Goal: Task Accomplishment & Management: Use online tool/utility

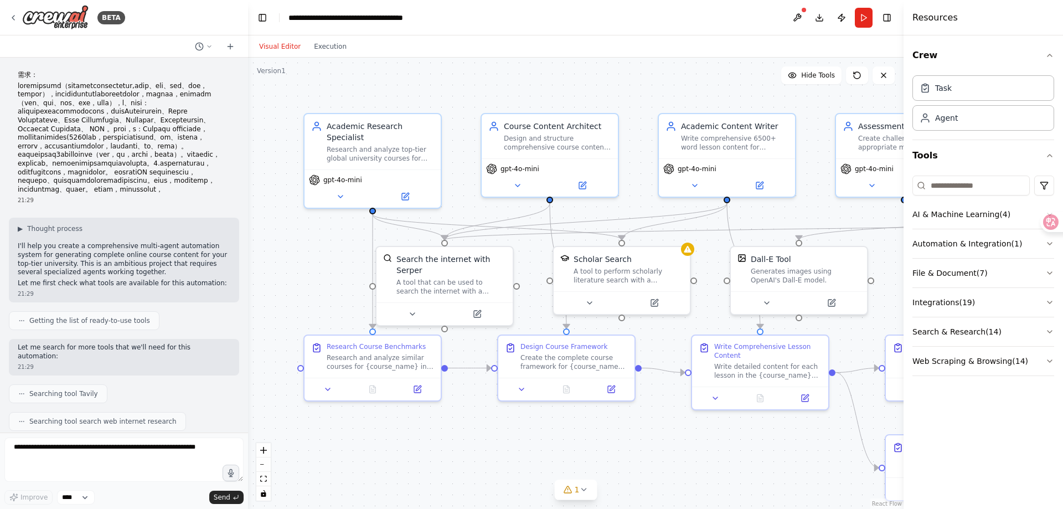
scroll to position [1387, 0]
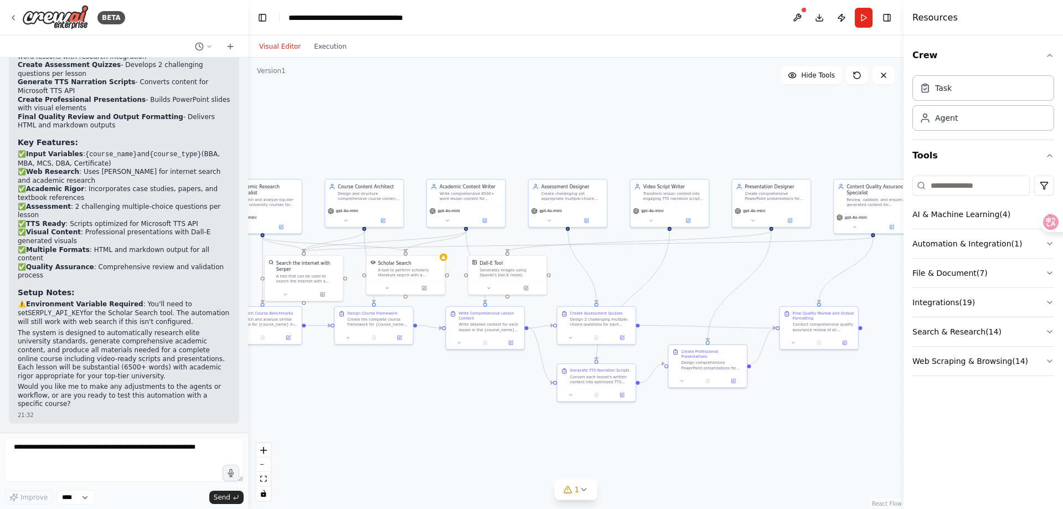
drag, startPoint x: 643, startPoint y: 214, endPoint x: 374, endPoint y: 145, distance: 278.1
click at [374, 145] on div ".deletable-edge-delete-btn { width: 20px; height: 20px; border: 0px solid #ffff…" at bounding box center [576, 283] width 656 height 451
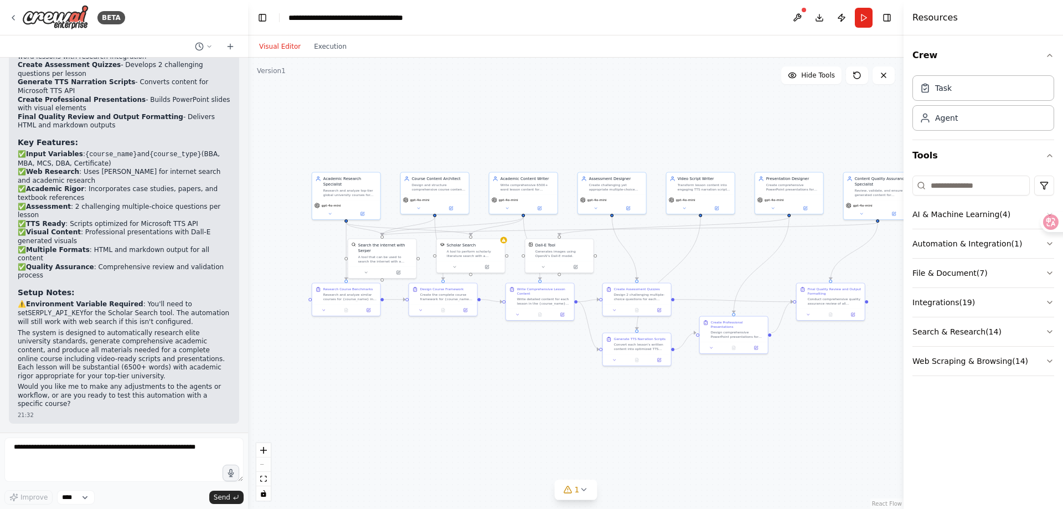
drag, startPoint x: 498, startPoint y: 376, endPoint x: 548, endPoint y: 369, distance: 50.2
click at [548, 369] on div ".deletable-edge-delete-btn { width: 20px; height: 20px; border: 0px solid #ffff…" at bounding box center [576, 283] width 656 height 451
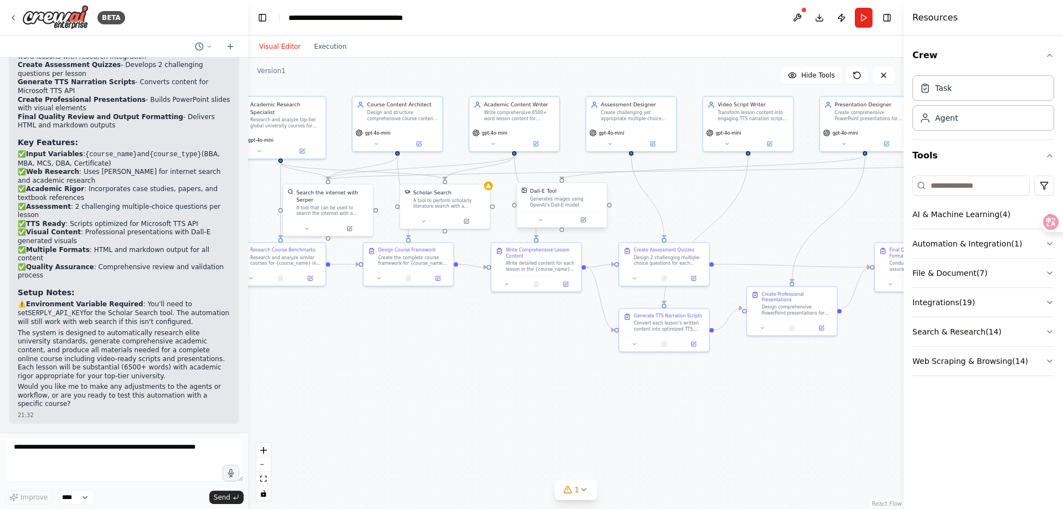
click at [558, 212] on div "Dall-E Tool Generates images using OpenAI's Dall-E model." at bounding box center [562, 197] width 90 height 29
click at [160, 455] on textarea at bounding box center [123, 460] width 239 height 44
type textarea "**********"
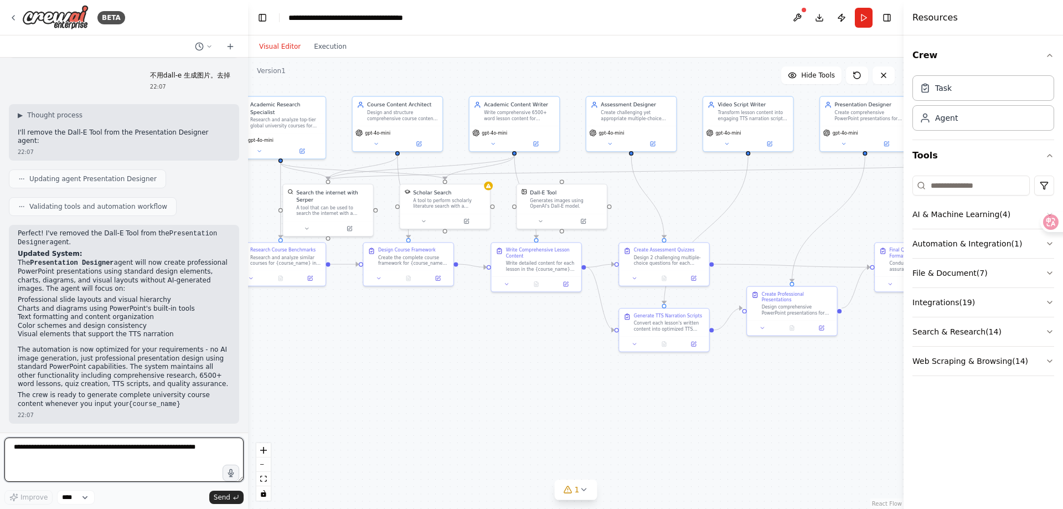
scroll to position [1762, 0]
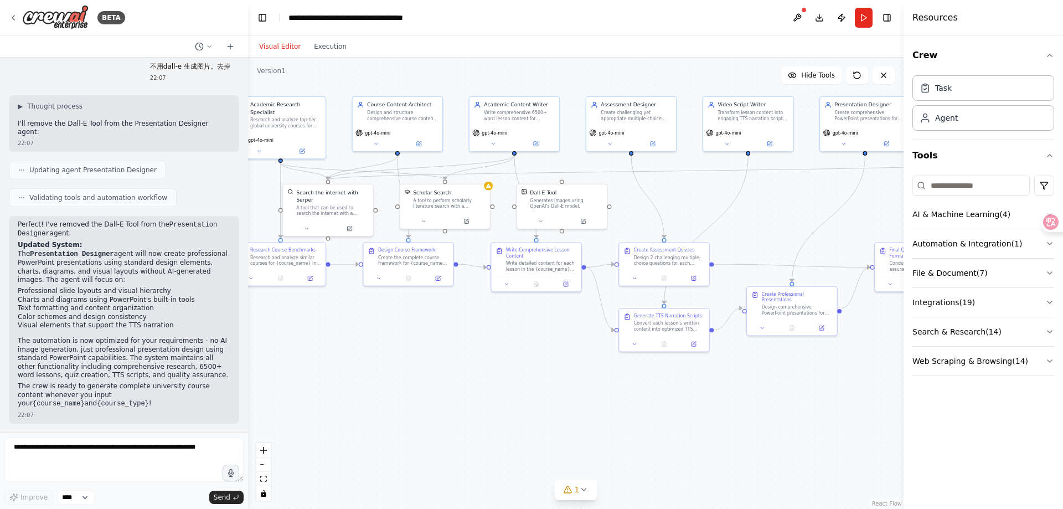
click at [324, 428] on div ".deletable-edge-delete-btn { width: 20px; height: 20px; border: 0px solid #ffff…" at bounding box center [576, 283] width 656 height 451
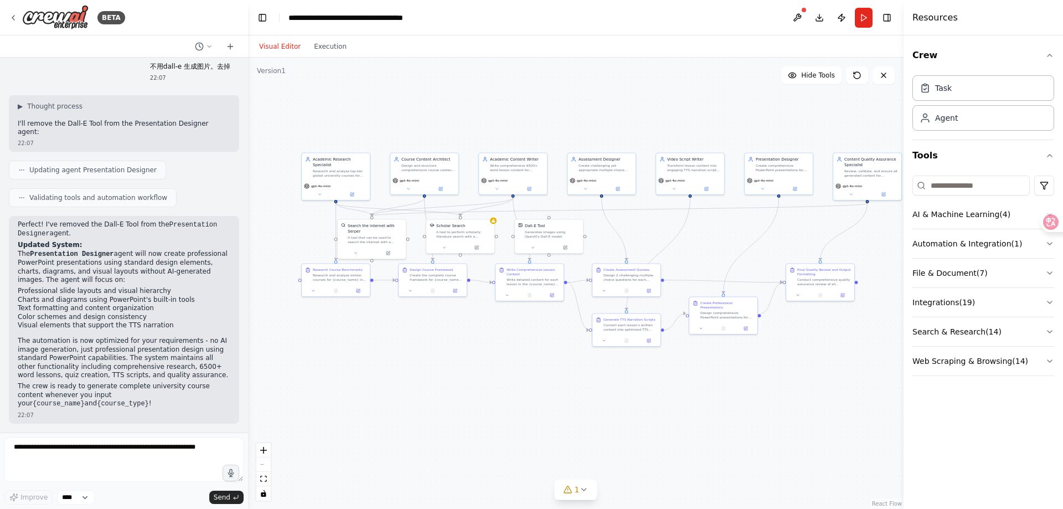
click at [867, 17] on button "Run" at bounding box center [864, 18] width 18 height 20
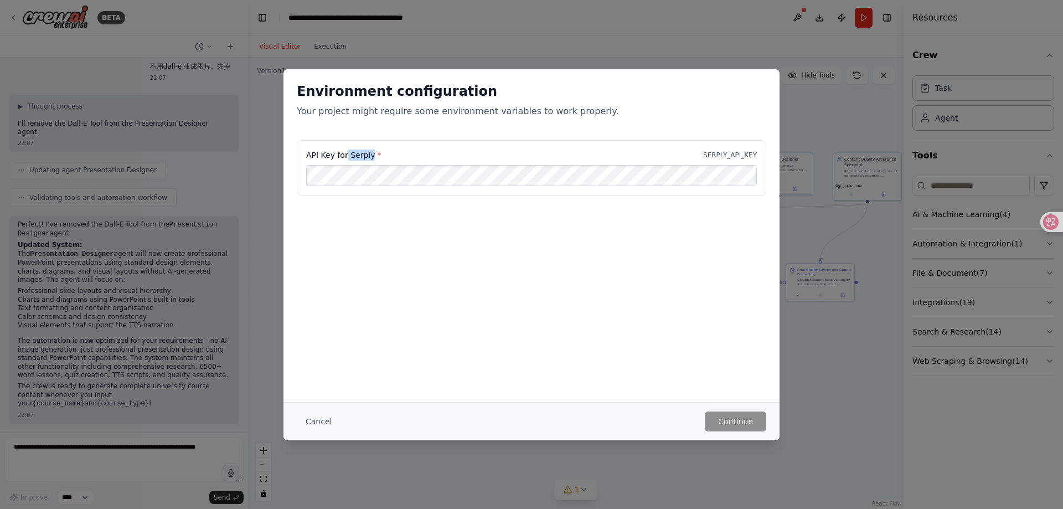
drag, startPoint x: 348, startPoint y: 155, endPoint x: 375, endPoint y: 155, distance: 26.6
click at [375, 155] on label "API Key for Serply *" at bounding box center [343, 155] width 75 height 11
click at [815, 410] on div "Environment configuration Your project might require some environment variables…" at bounding box center [531, 254] width 1063 height 509
click at [392, 451] on div "Environment configuration Your project might require some environment variables…" at bounding box center [531, 254] width 1063 height 509
click at [718, 54] on div "Environment configuration Your project might require some environment variables…" at bounding box center [531, 254] width 1063 height 509
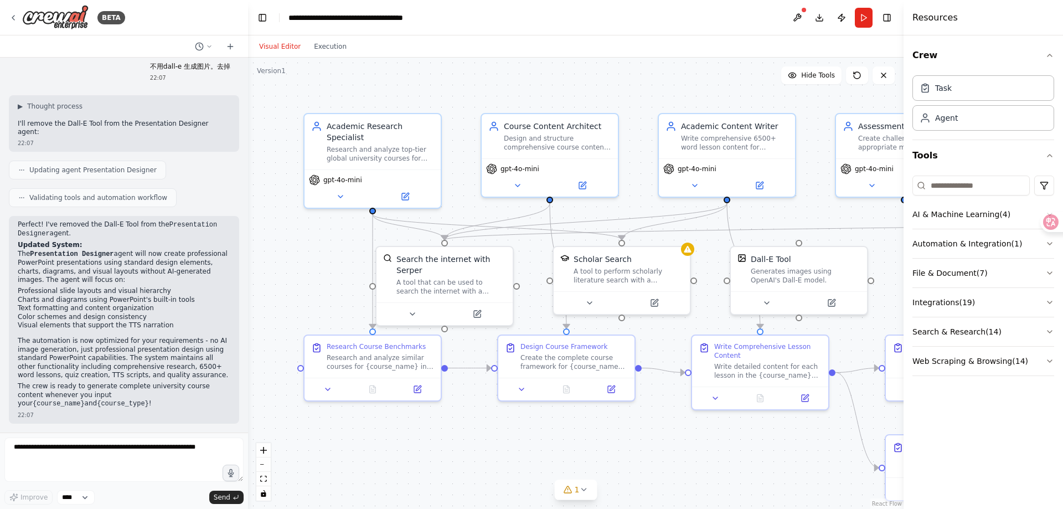
scroll to position [1762, 0]
click at [90, 456] on textarea at bounding box center [123, 460] width 239 height 44
paste textarea "******"
click at [133, 456] on textarea "**********" at bounding box center [123, 460] width 239 height 44
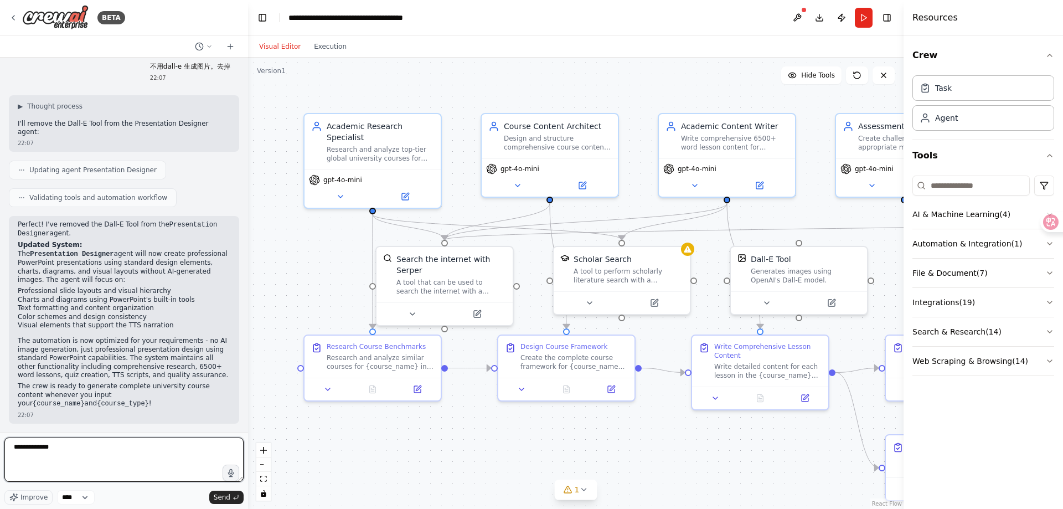
paste textarea "*******"
type textarea "**********"
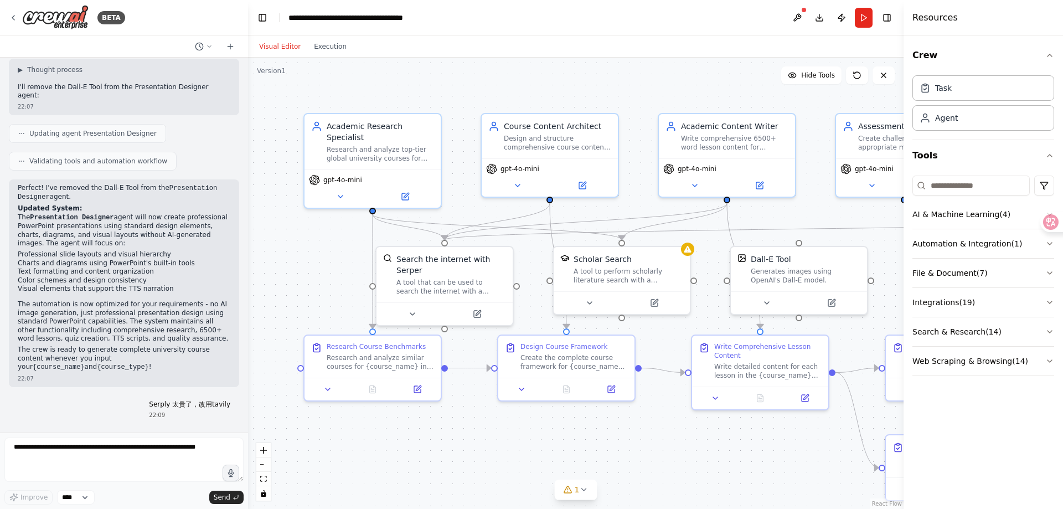
scroll to position [1827, 0]
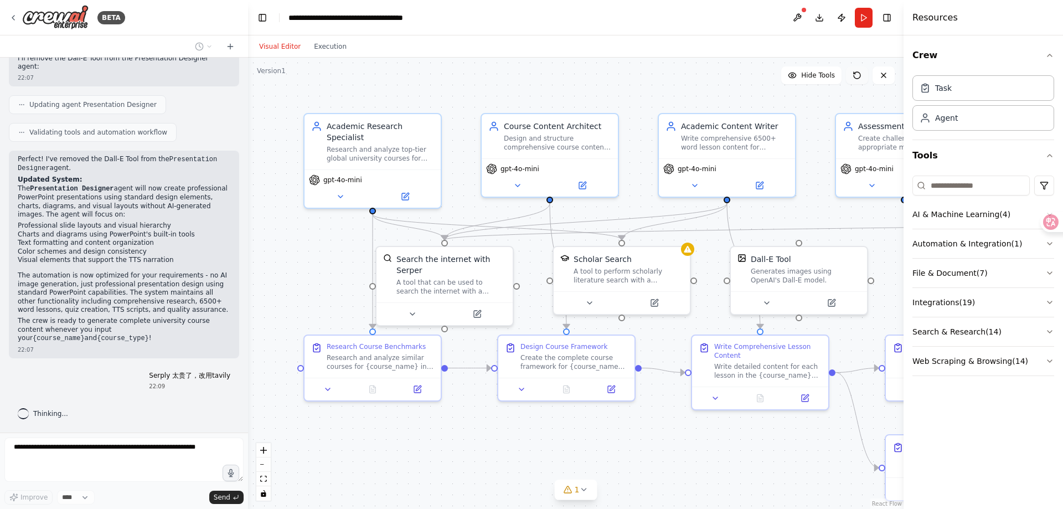
click at [857, 75] on icon at bounding box center [857, 75] width 9 height 9
click at [858, 81] on button at bounding box center [857, 75] width 22 height 18
click at [857, 76] on icon at bounding box center [857, 75] width 9 height 9
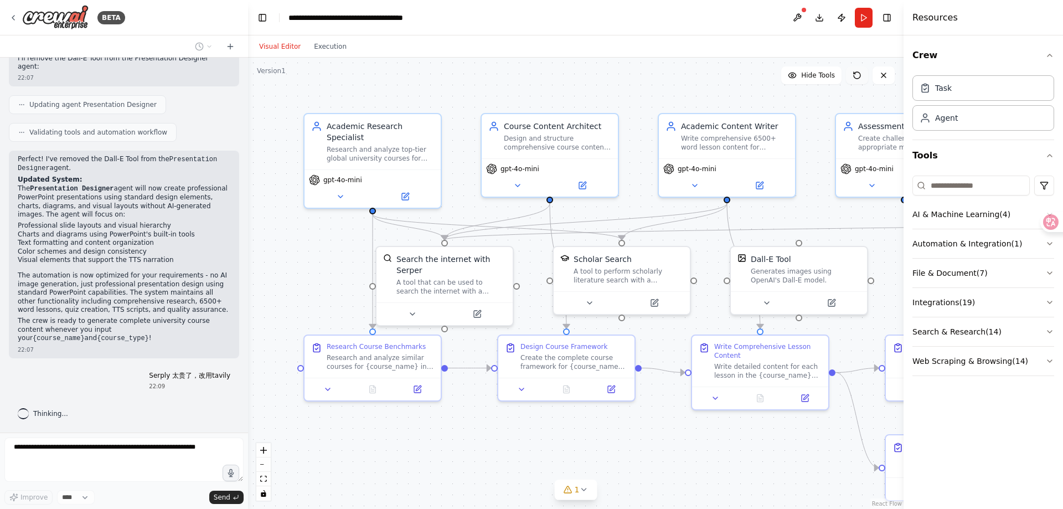
click at [857, 76] on icon at bounding box center [857, 75] width 9 height 9
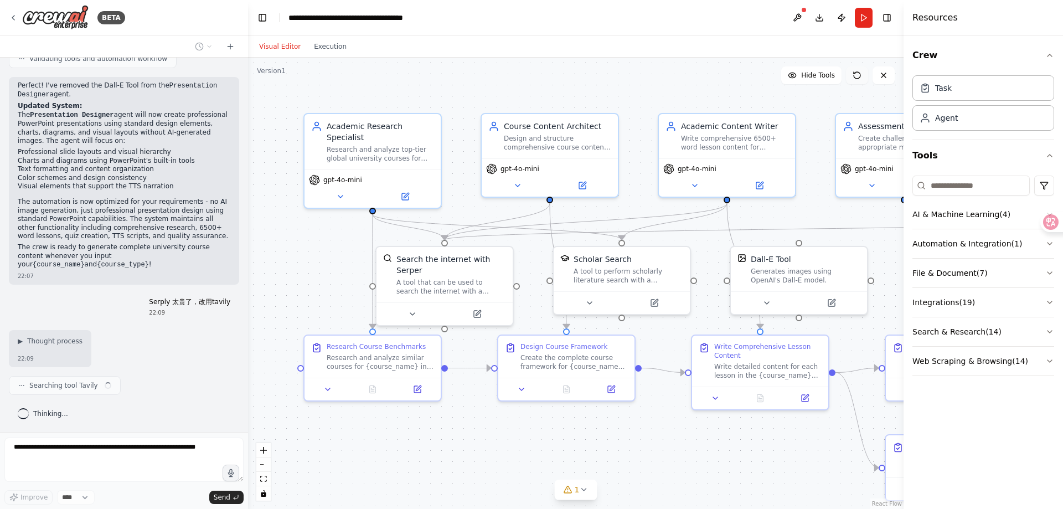
click at [857, 76] on icon at bounding box center [857, 75] width 9 height 9
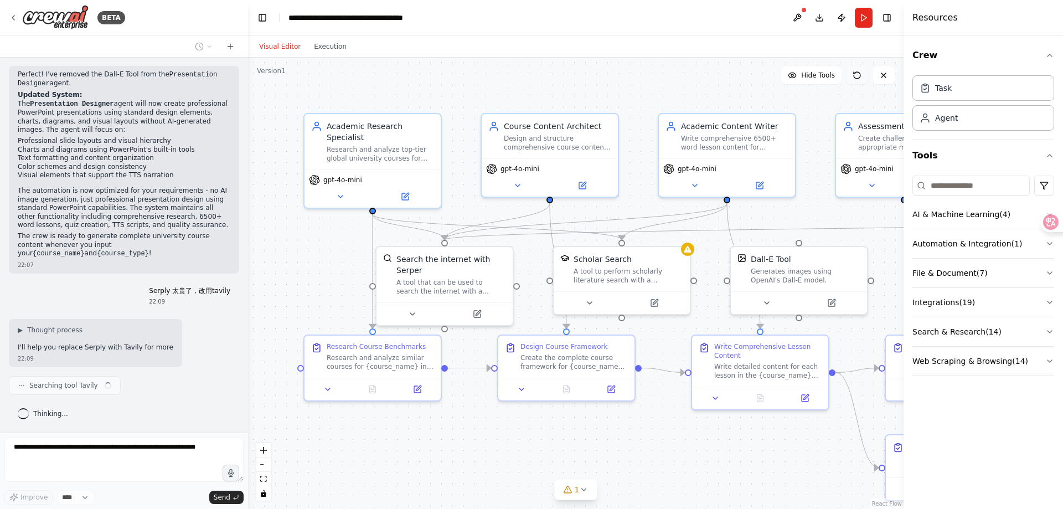
scroll to position [1920, 0]
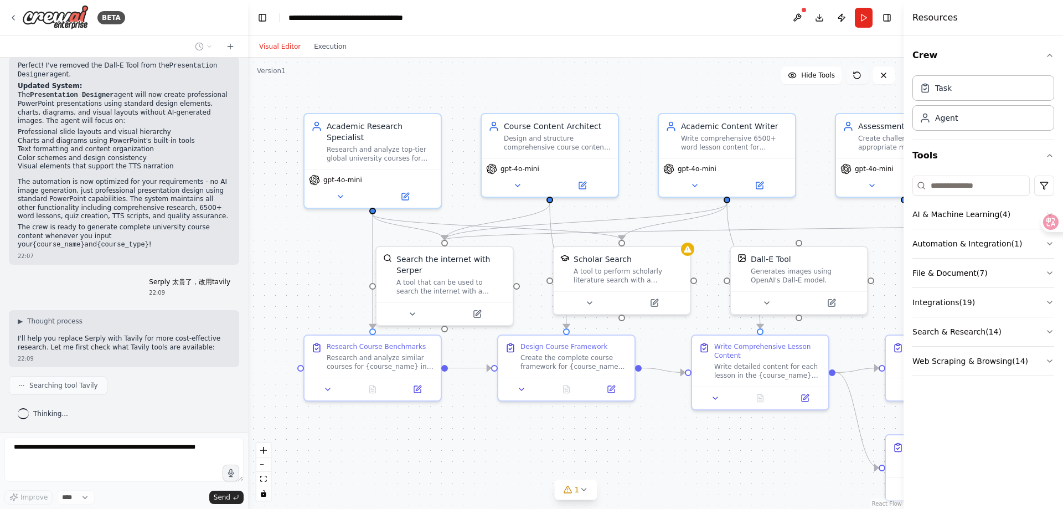
click at [857, 76] on icon at bounding box center [857, 75] width 9 height 9
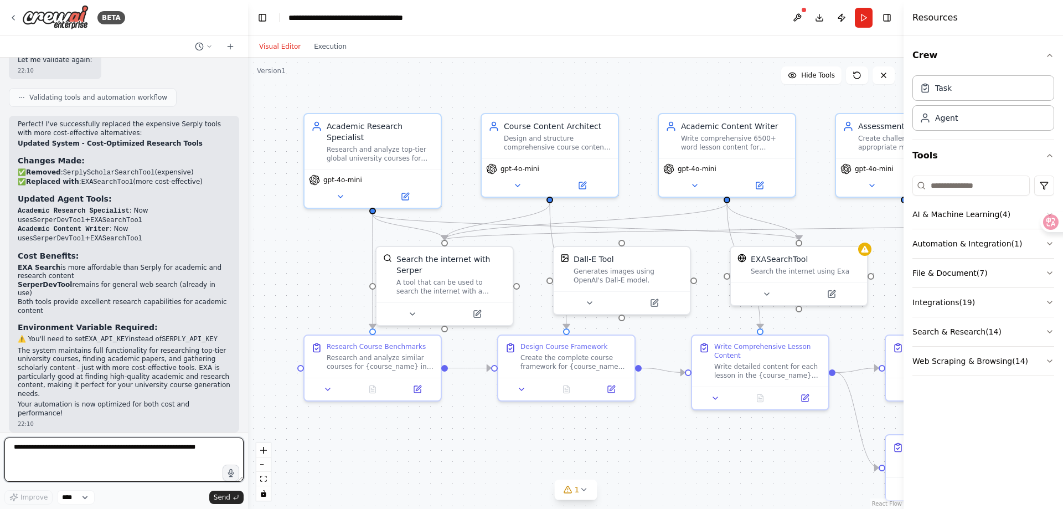
scroll to position [2648, 0]
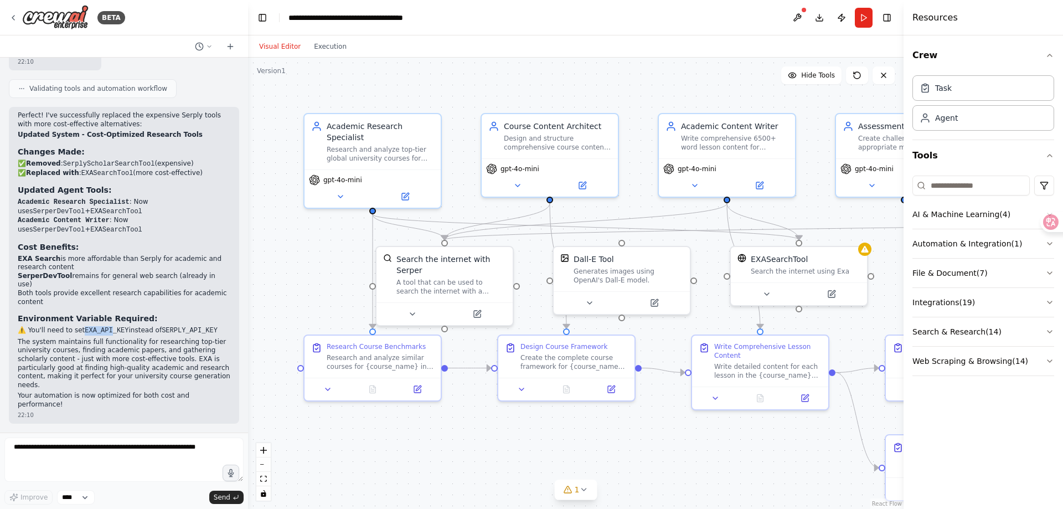
drag, startPoint x: 86, startPoint y: 332, endPoint x: 112, endPoint y: 332, distance: 26.0
click at [112, 332] on code "EXA_API_KEY" at bounding box center [107, 331] width 44 height 8
click at [156, 454] on textarea at bounding box center [123, 460] width 239 height 44
click at [600, 281] on div "Generates images using OpenAI's Dall-E model." at bounding box center [629, 274] width 110 height 18
drag, startPoint x: 607, startPoint y: 278, endPoint x: 632, endPoint y: 285, distance: 25.8
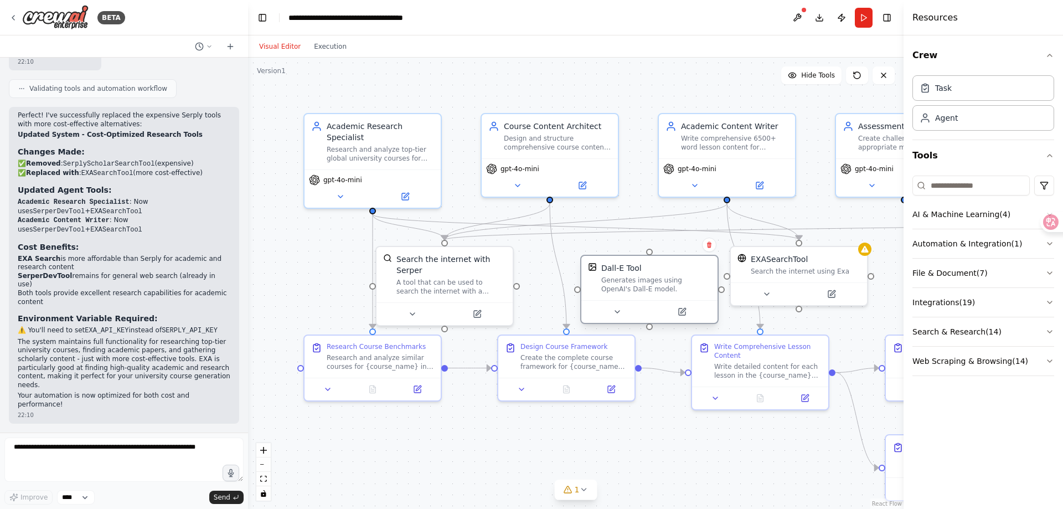
click at [632, 285] on div "Generates images using OpenAI's Dall-E model." at bounding box center [656, 285] width 110 height 18
click at [706, 247] on icon at bounding box center [709, 244] width 7 height 7
click at [709, 248] on icon at bounding box center [709, 245] width 4 height 6
click at [711, 243] on icon at bounding box center [709, 245] width 4 height 6
click at [681, 246] on button "Confirm" at bounding box center [678, 244] width 39 height 13
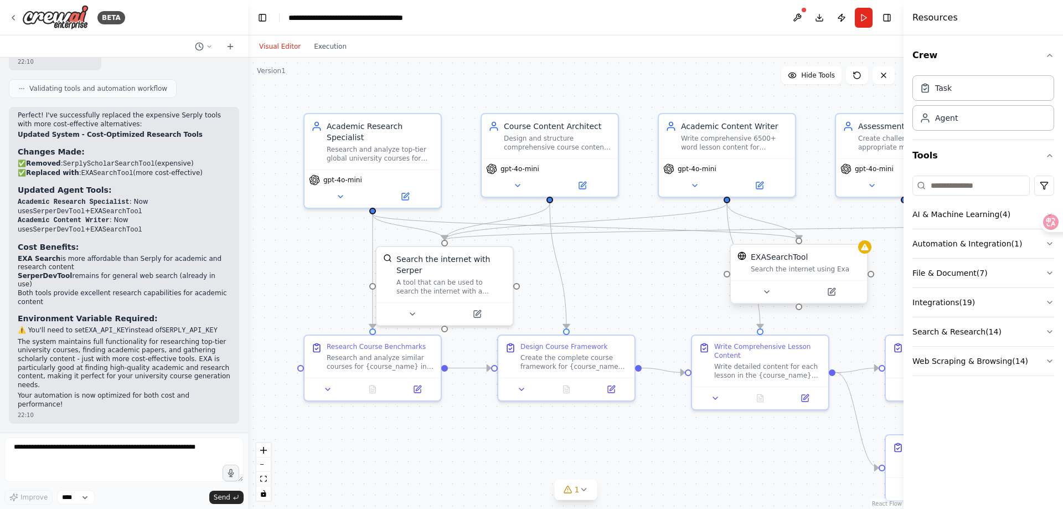
click at [775, 276] on div "EXASearchTool Search the internet using Exa" at bounding box center [799, 262] width 136 height 35
click at [792, 272] on div "Search the internet using Exa" at bounding box center [812, 269] width 110 height 9
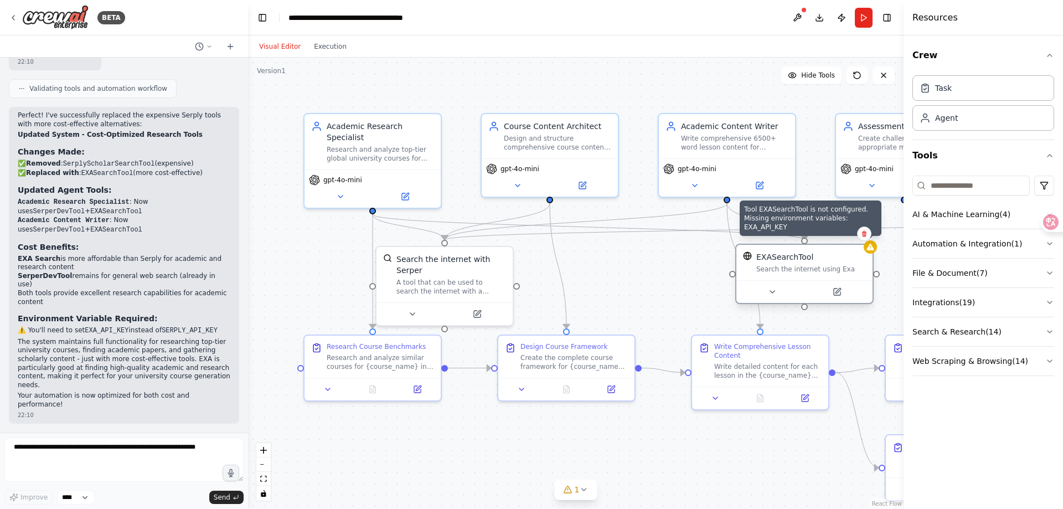
click at [872, 252] on div at bounding box center [870, 246] width 13 height 13
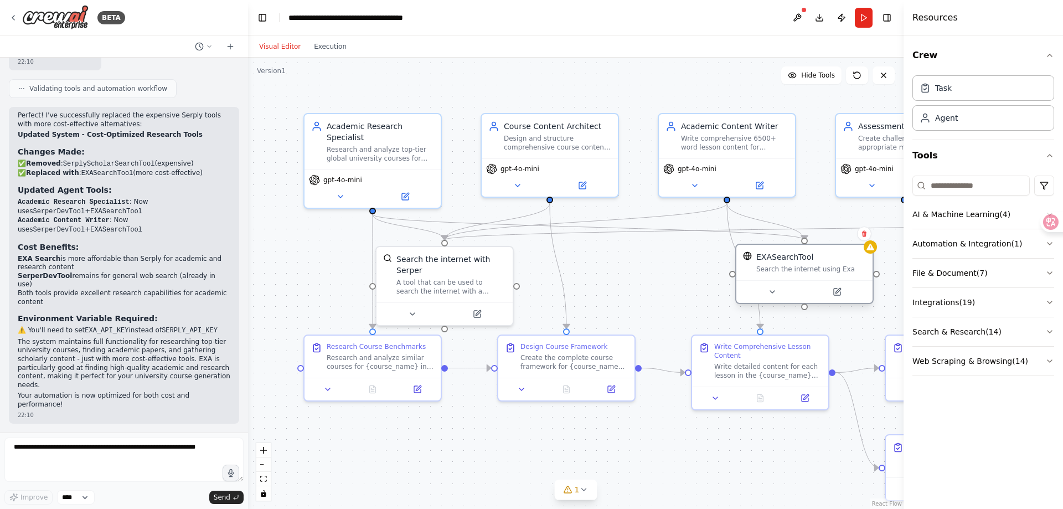
click at [796, 270] on div "Search the internet using Exa" at bounding box center [812, 269] width 110 height 9
click at [839, 294] on icon at bounding box center [837, 292] width 7 height 7
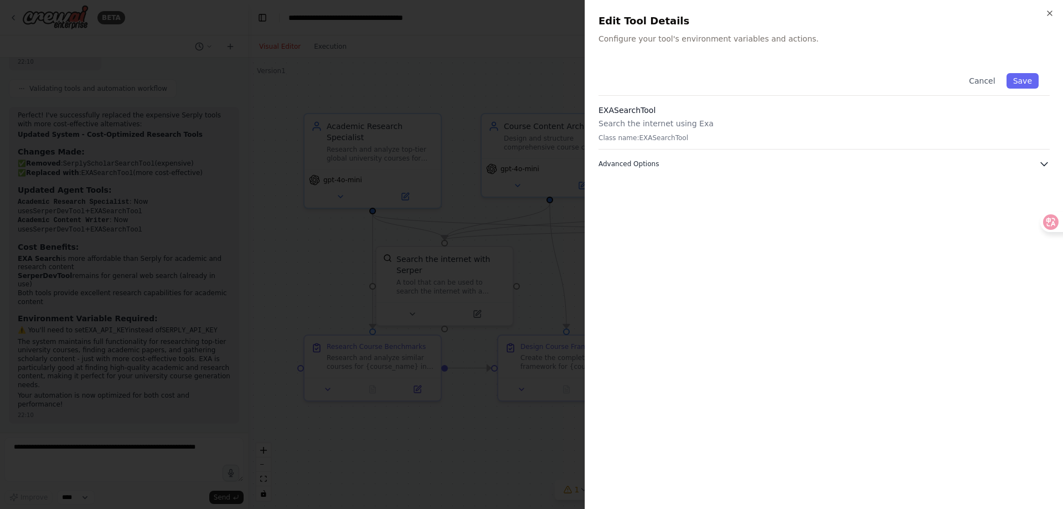
click at [693, 164] on button "Advanced Options" at bounding box center [824, 163] width 451 height 11
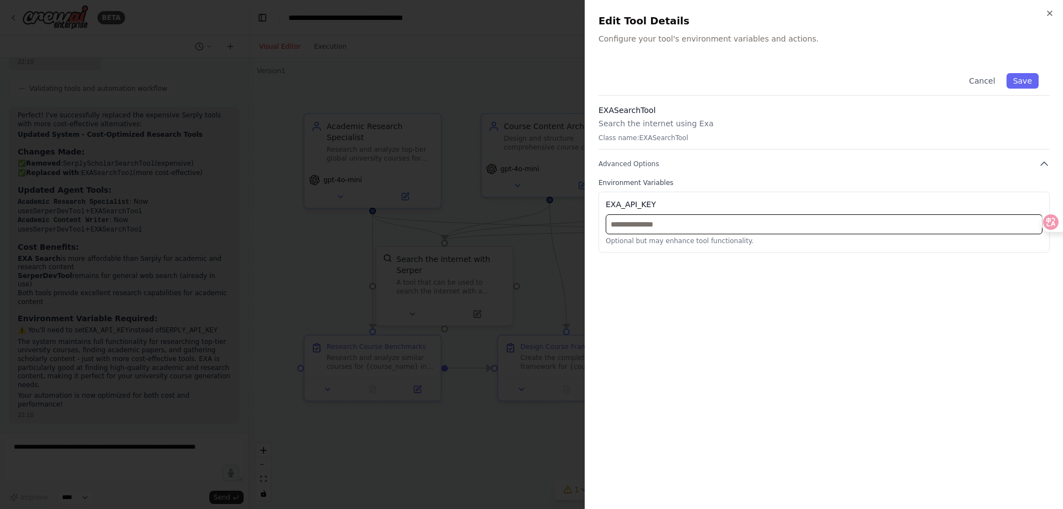
click at [681, 224] on input "text" at bounding box center [824, 224] width 437 height 20
paste input "**********"
type input "**********"
click at [1031, 81] on button "Save" at bounding box center [1023, 81] width 32 height 16
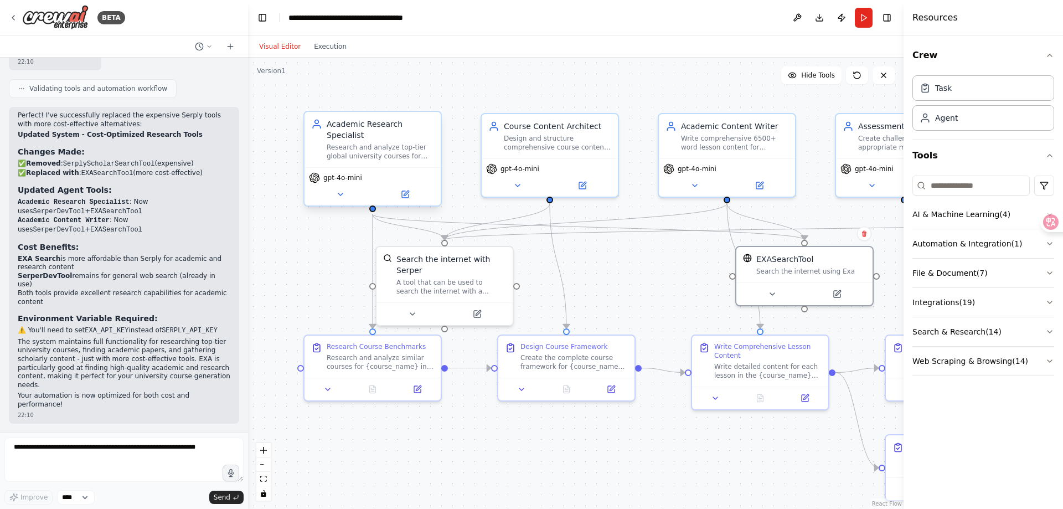
click at [399, 146] on div "Research and analyze top-tier global university courses for {course_name} ({cou…" at bounding box center [380, 152] width 107 height 18
click at [400, 153] on div "Research and analyze top-tier global university courses for {course_name} ({cou…" at bounding box center [380, 152] width 107 height 18
click at [403, 194] on icon at bounding box center [405, 194] width 7 height 7
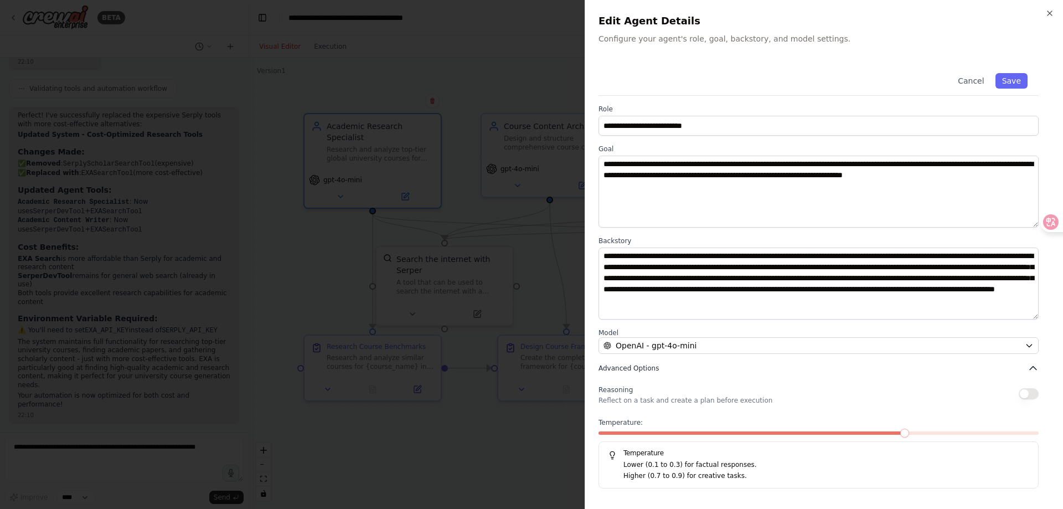
click at [652, 367] on span "Advanced Options" at bounding box center [629, 368] width 60 height 9
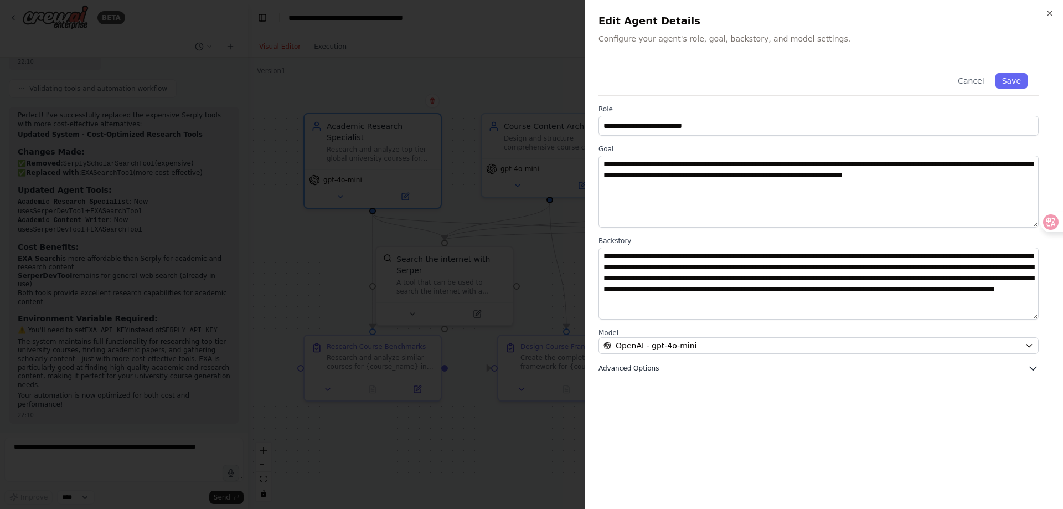
click at [652, 367] on span "Advanced Options" at bounding box center [629, 368] width 60 height 9
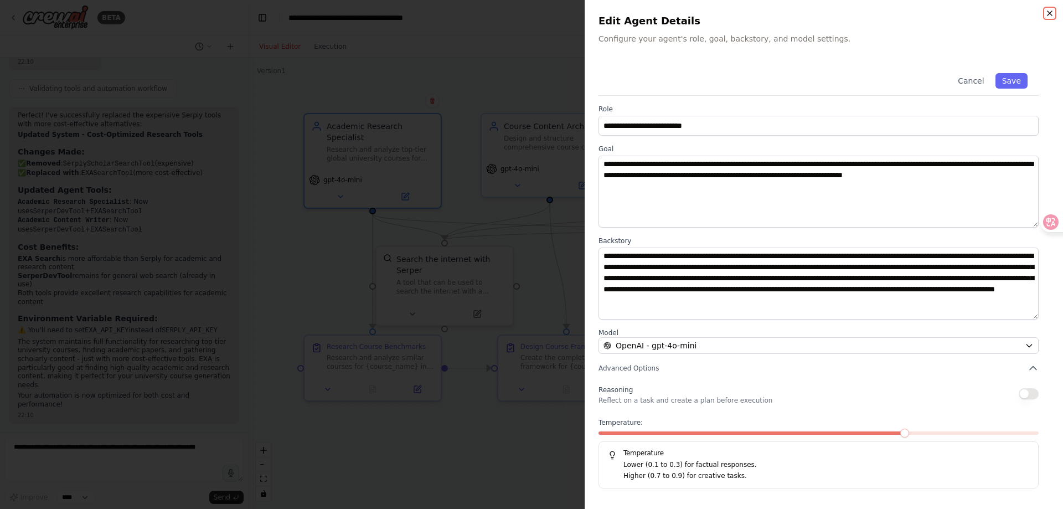
click at [1050, 14] on icon "button" at bounding box center [1050, 13] width 9 height 9
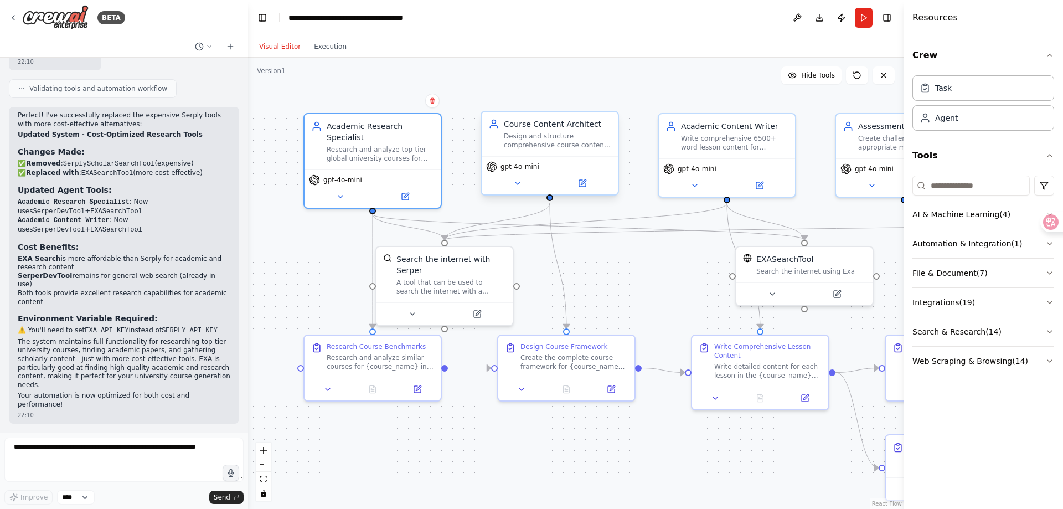
click at [573, 148] on div "Design and structure comprehensive course content for {course_name} ({course_ty…" at bounding box center [557, 141] width 107 height 18
click at [568, 131] on div "Course Content Architect Design and structure comprehensive course content for …" at bounding box center [557, 134] width 107 height 31
click at [567, 131] on div "Course Content Architect Design and structure comprehensive course content for …" at bounding box center [557, 134] width 107 height 31
click at [466, 289] on div "A tool that can be used to search the internet with a search_query. Supports di…" at bounding box center [452, 285] width 110 height 18
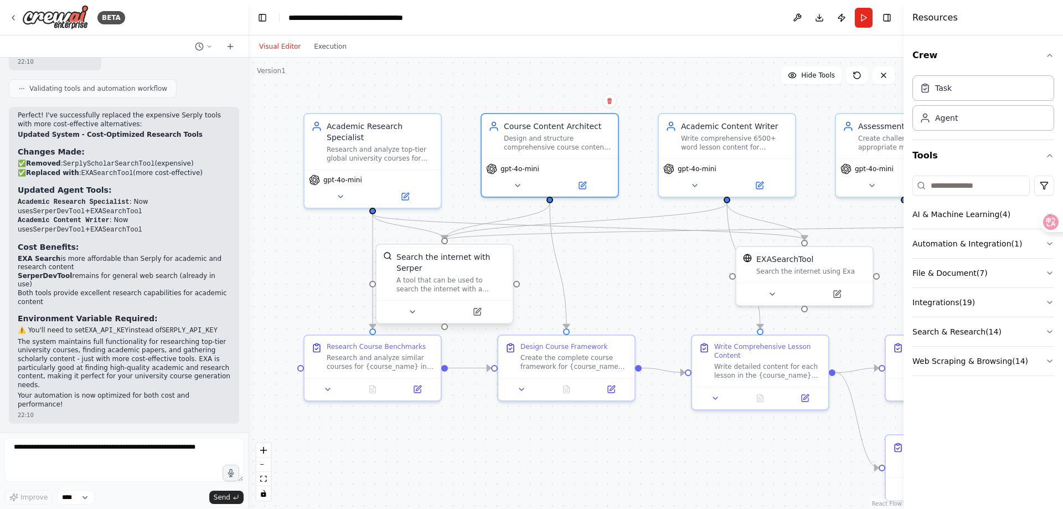
click at [466, 289] on div "A tool that can be used to search the internet with a search_query. Supports di…" at bounding box center [452, 285] width 110 height 18
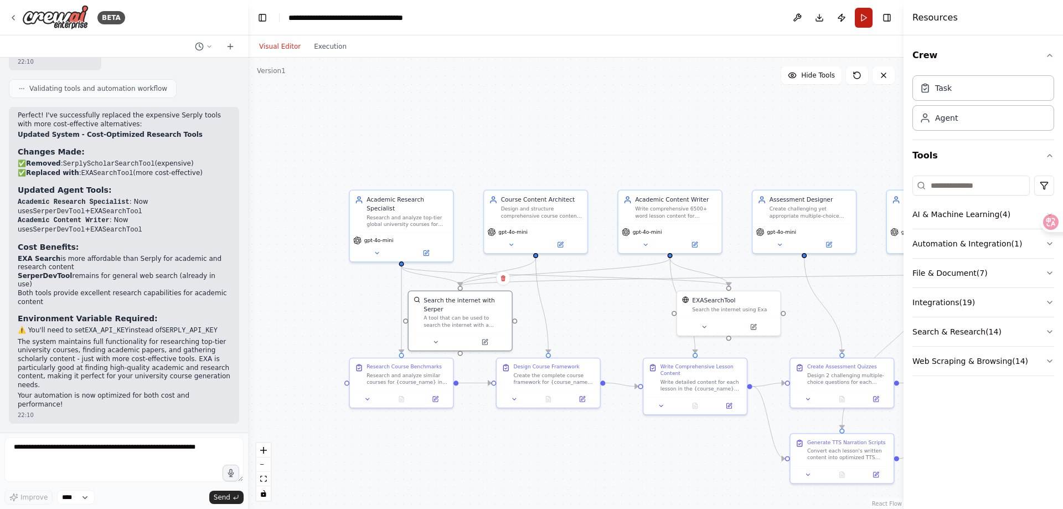
click at [863, 20] on button "Run" at bounding box center [864, 18] width 18 height 20
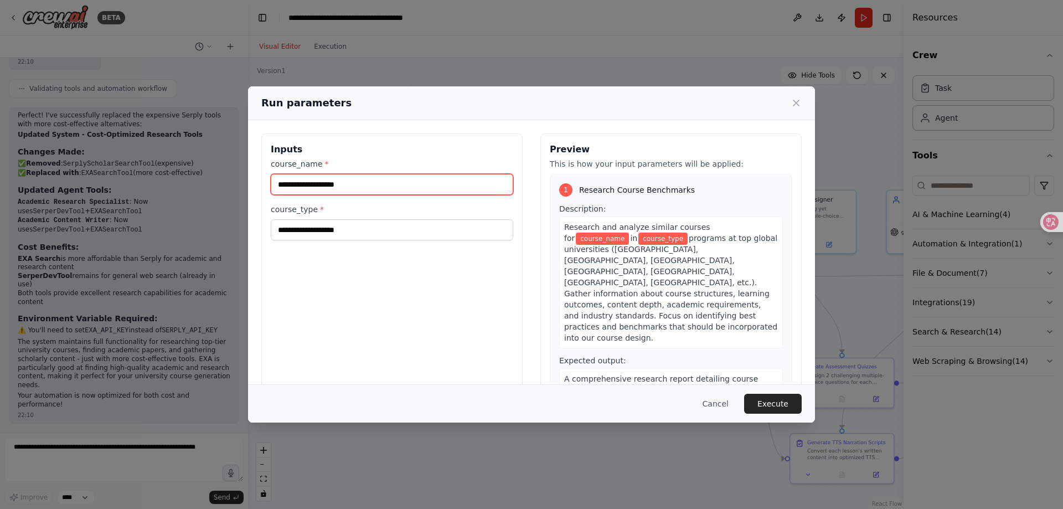
click at [377, 184] on input "course_name *" at bounding box center [392, 184] width 243 height 21
click at [331, 184] on input "course_name *" at bounding box center [392, 184] width 243 height 21
paste input "**********"
type input "**********"
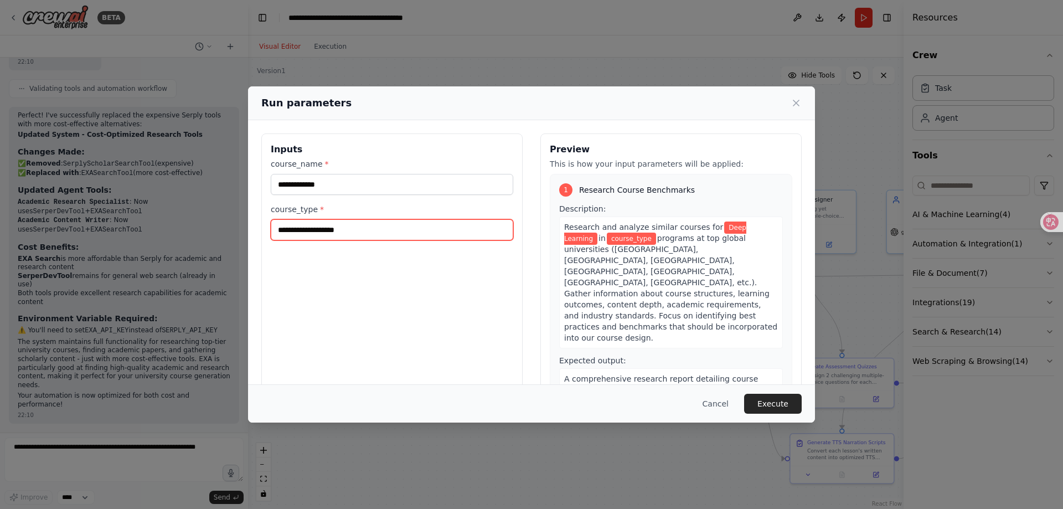
click at [338, 228] on input "course_type *" at bounding box center [392, 229] width 243 height 21
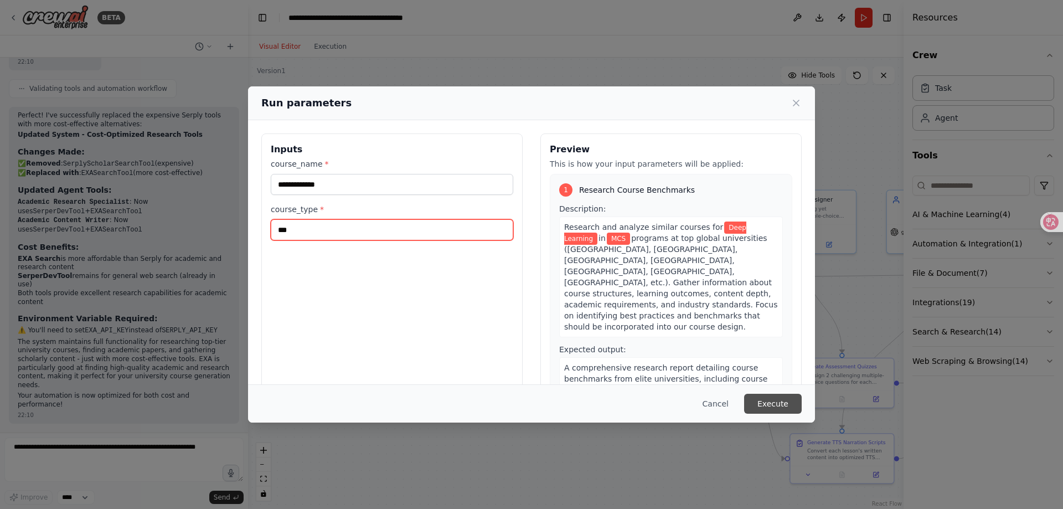
type input "***"
click at [772, 400] on button "Execute" at bounding box center [773, 404] width 58 height 20
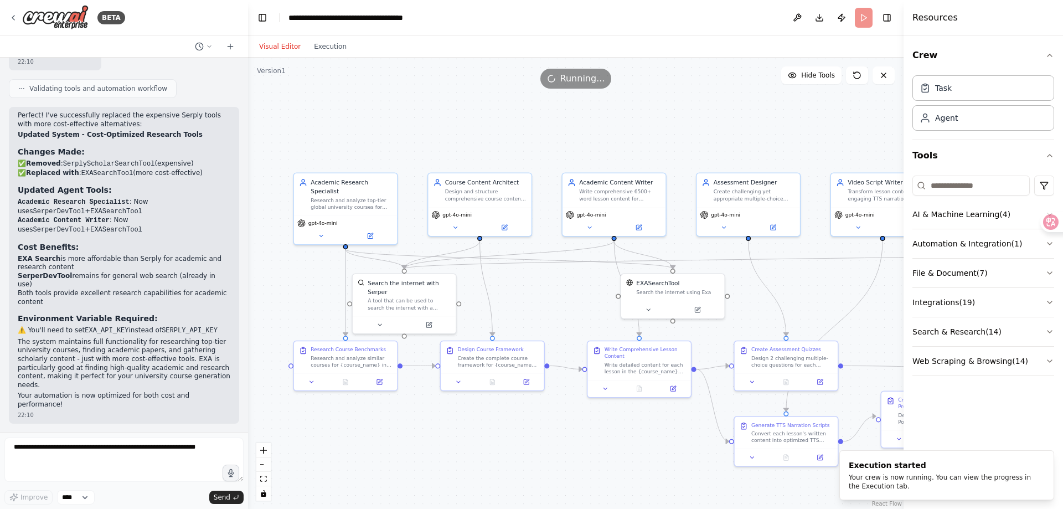
drag, startPoint x: 653, startPoint y: 119, endPoint x: 597, endPoint y: 102, distance: 58.5
click at [597, 102] on div ".deletable-edge-delete-btn { width: 20px; height: 20px; border: 0px solid #ffff…" at bounding box center [576, 283] width 656 height 451
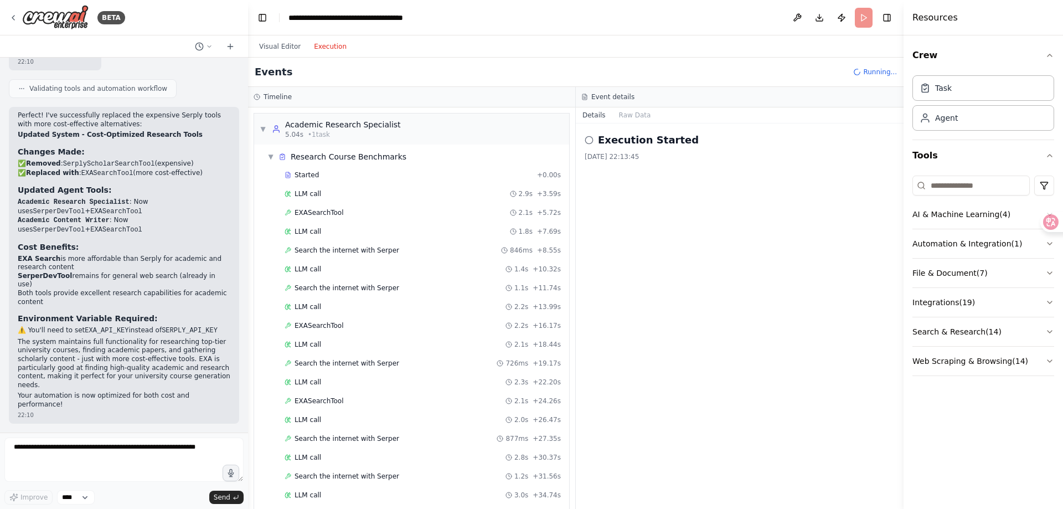
click at [334, 43] on button "Execution" at bounding box center [330, 46] width 46 height 13
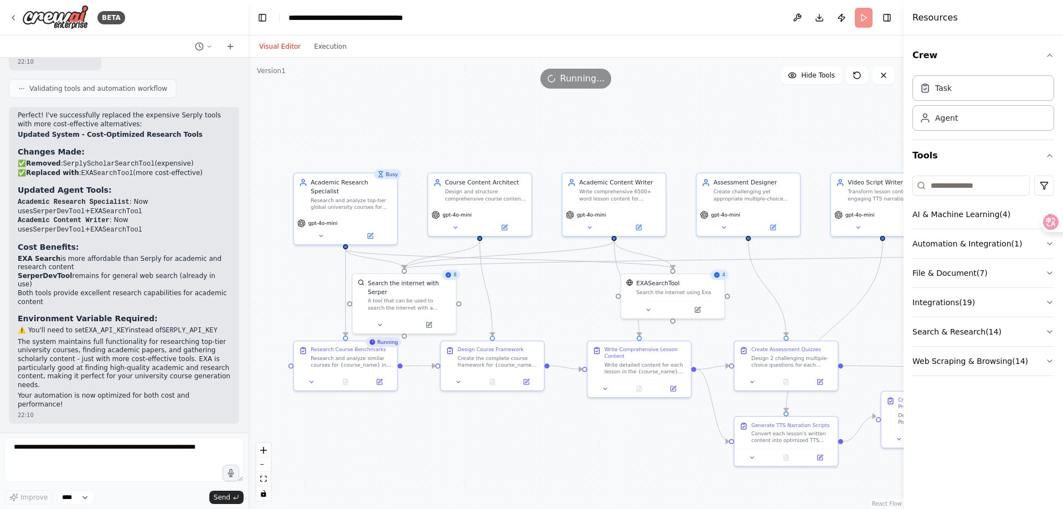
click at [281, 48] on button "Visual Editor" at bounding box center [280, 46] width 55 height 13
click at [333, 47] on button "Execution" at bounding box center [330, 46] width 46 height 13
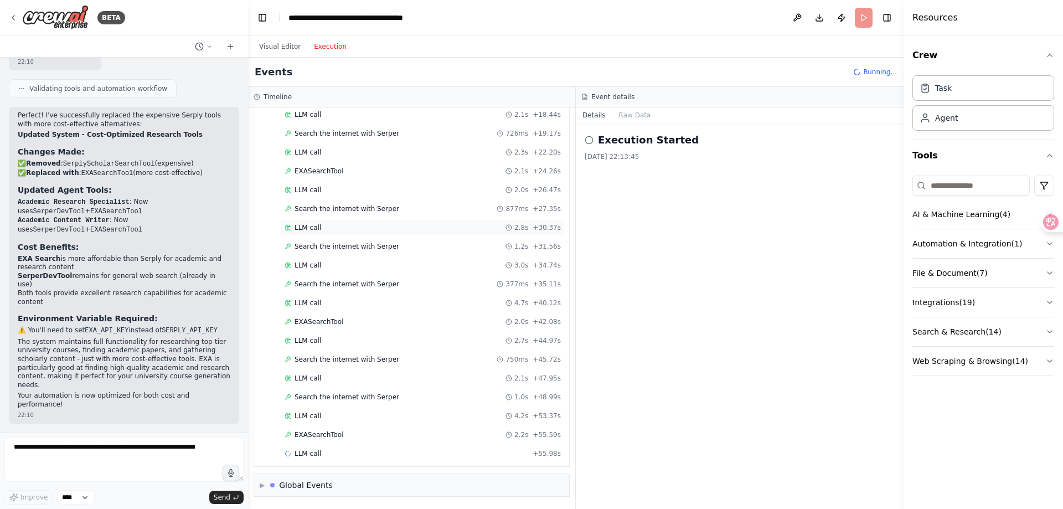
scroll to position [8, 0]
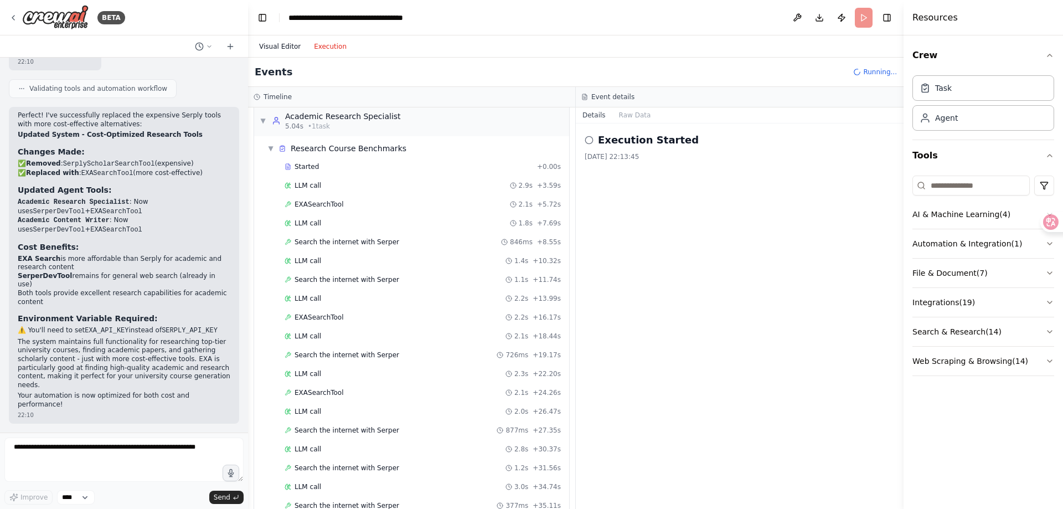
click at [280, 47] on button "Visual Editor" at bounding box center [280, 46] width 55 height 13
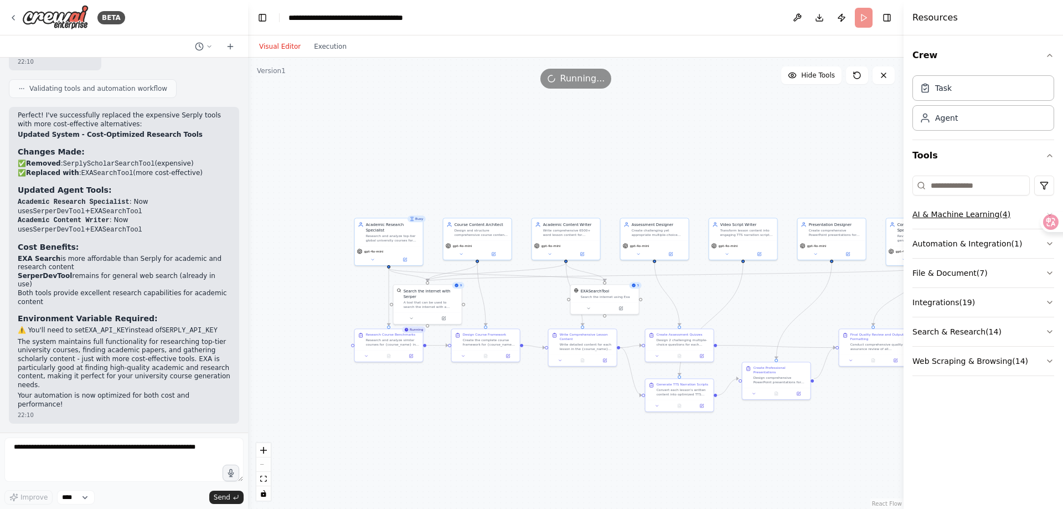
click at [976, 217] on button "AI & Machine Learning ( 4 )" at bounding box center [984, 214] width 142 height 29
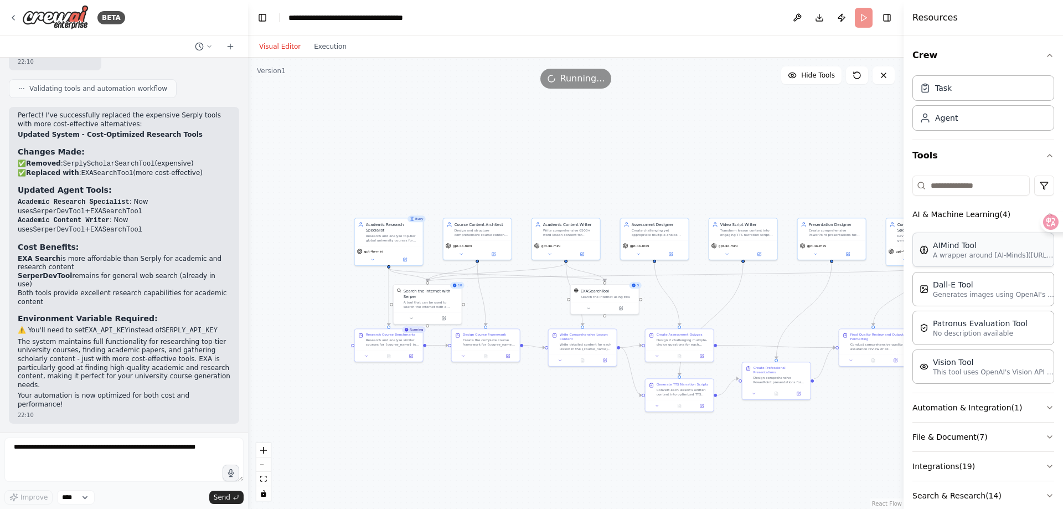
click at [983, 256] on p "A wrapper around [AI-Minds]([URL][DOMAIN_NAME]). Useful for when you need answe…" at bounding box center [994, 255] width 122 height 9
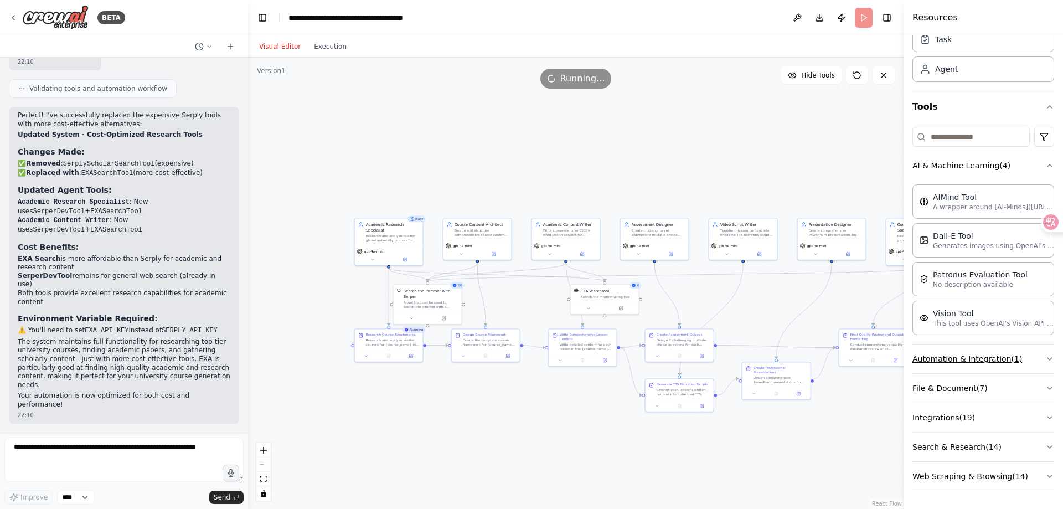
click at [988, 358] on button "Automation & Integration ( 1 )" at bounding box center [984, 359] width 142 height 29
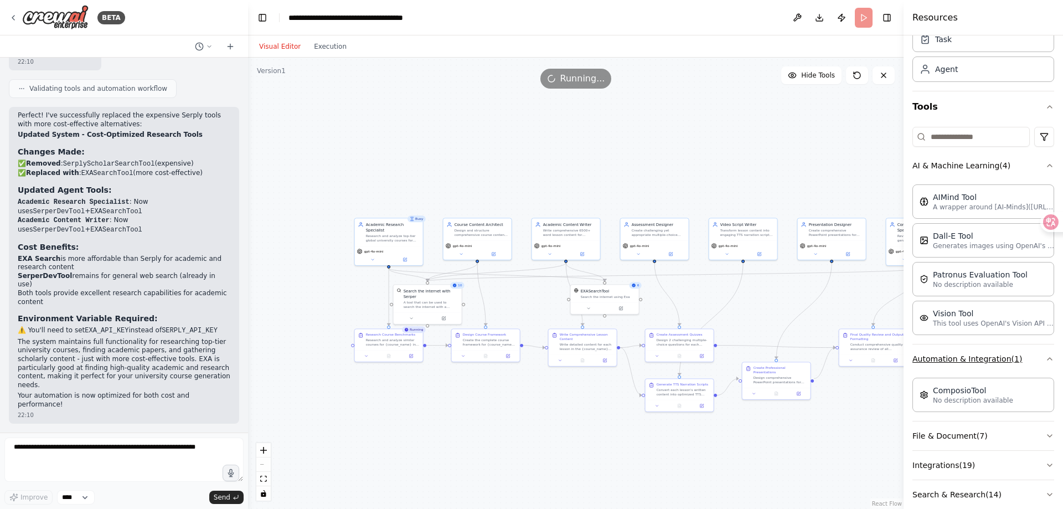
click at [988, 358] on button "Automation & Integration ( 1 )" at bounding box center [984, 359] width 142 height 29
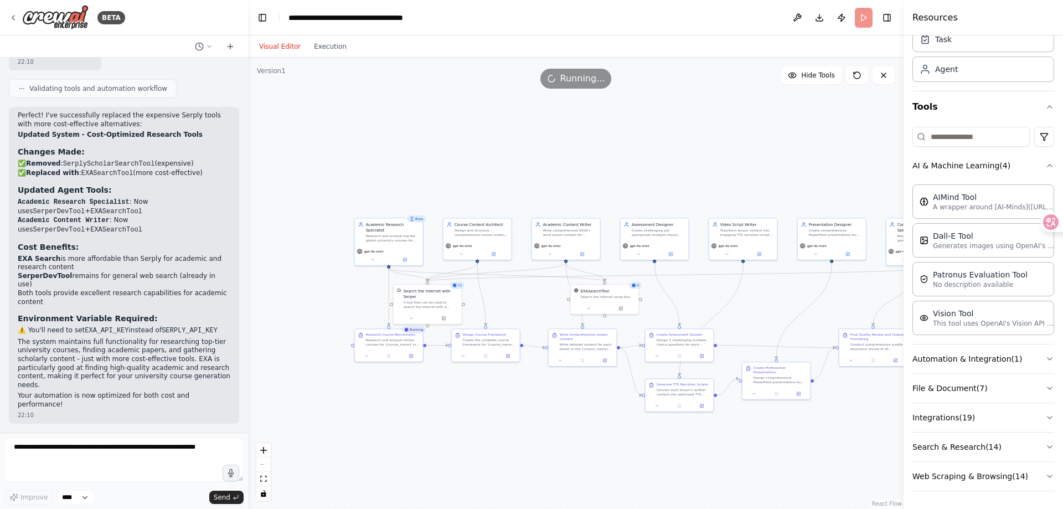
click at [639, 160] on div ".deletable-edge-delete-btn { width: 20px; height: 20px; border: 0px solid #ffff…" at bounding box center [576, 283] width 656 height 451
click at [265, 465] on div "React Flow controls" at bounding box center [263, 472] width 14 height 58
click at [673, 470] on div ".deletable-edge-delete-btn { width: 20px; height: 20px; border: 0px solid #ffff…" at bounding box center [576, 283] width 656 height 451
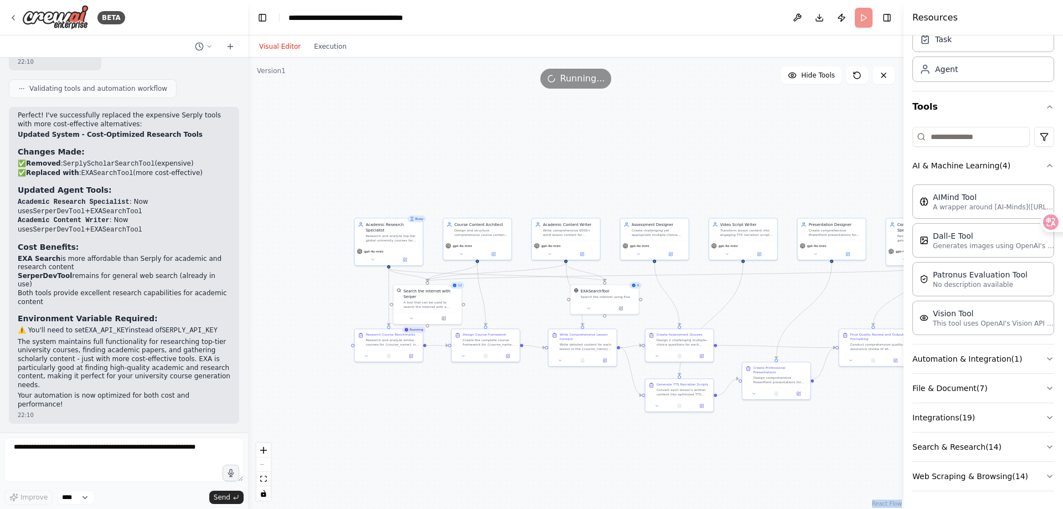
click at [549, 455] on div ".deletable-edge-delete-btn { width: 20px; height: 20px; border: 0px solid #ffff…" at bounding box center [576, 283] width 656 height 451
click at [819, 21] on button "Download" at bounding box center [820, 18] width 18 height 20
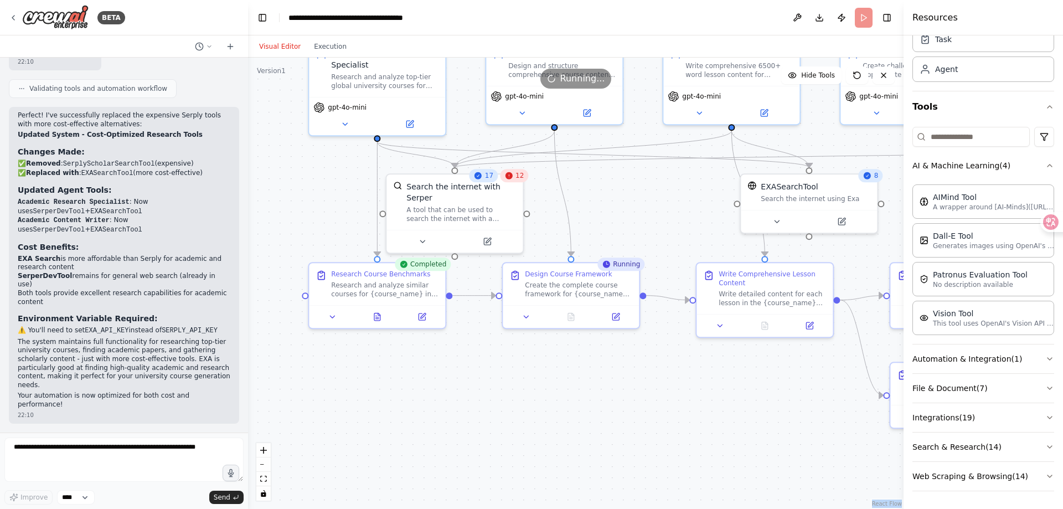
drag, startPoint x: 421, startPoint y: 343, endPoint x: 515, endPoint y: 369, distance: 97.2
click at [515, 369] on div ".deletable-edge-delete-btn { width: 20px; height: 20px; border: 0px solid #ffff…" at bounding box center [576, 283] width 656 height 451
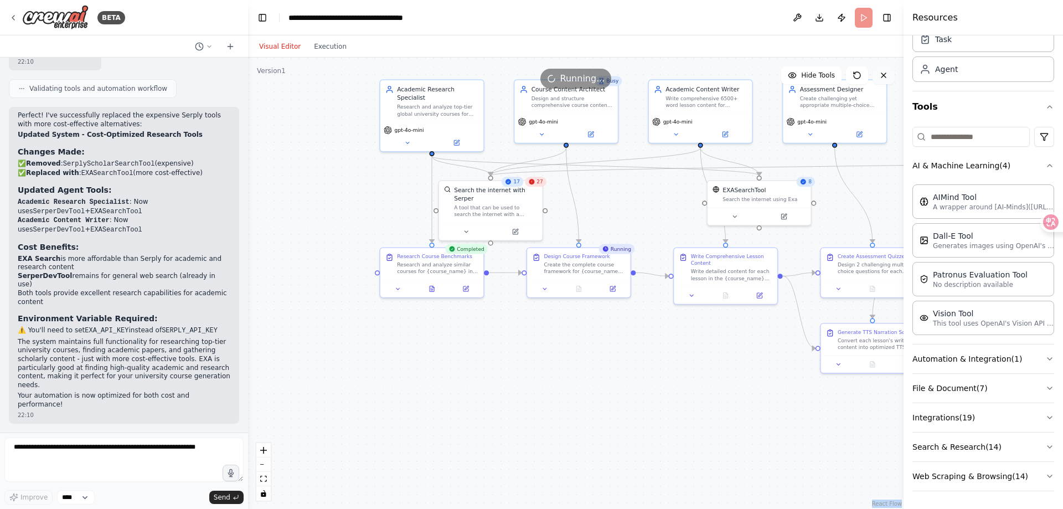
click at [882, 72] on icon at bounding box center [884, 75] width 9 height 9
click at [595, 258] on div "Design Course Framework" at bounding box center [577, 254] width 66 height 7
